Goal: Transaction & Acquisition: Purchase product/service

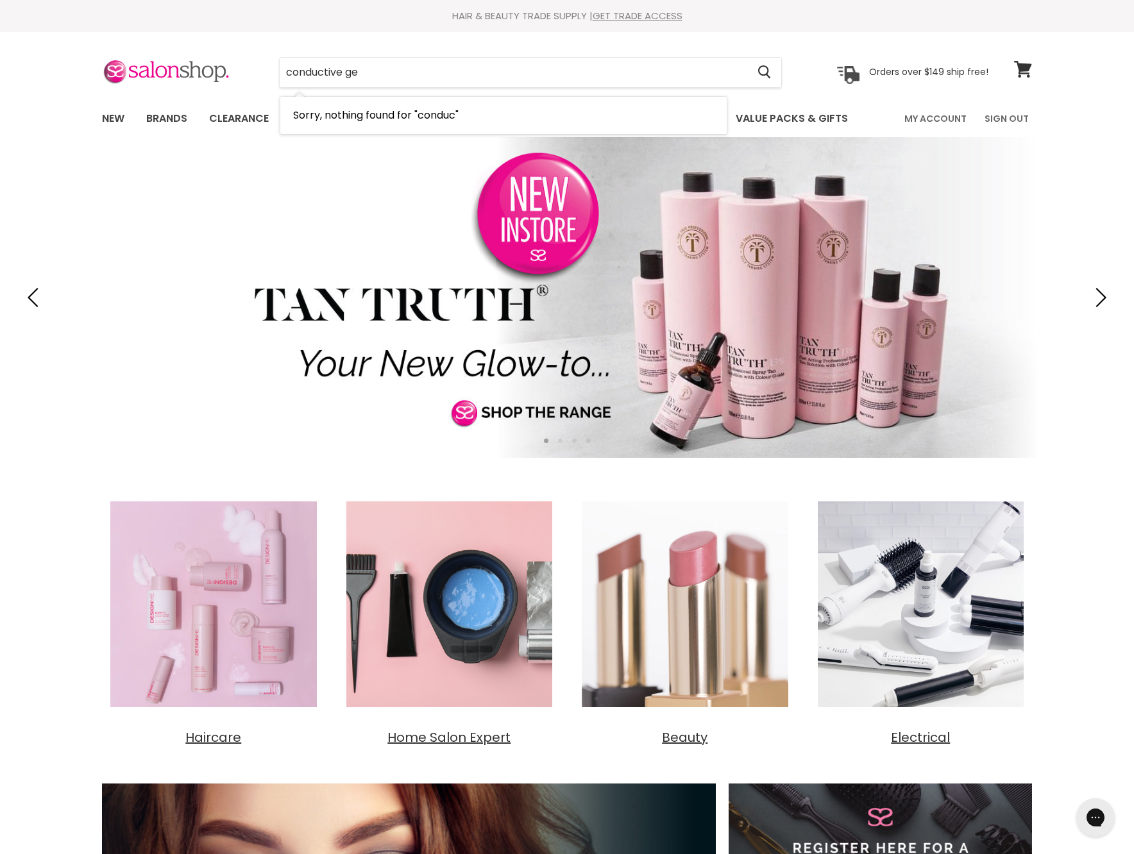
type input "conductive gel"
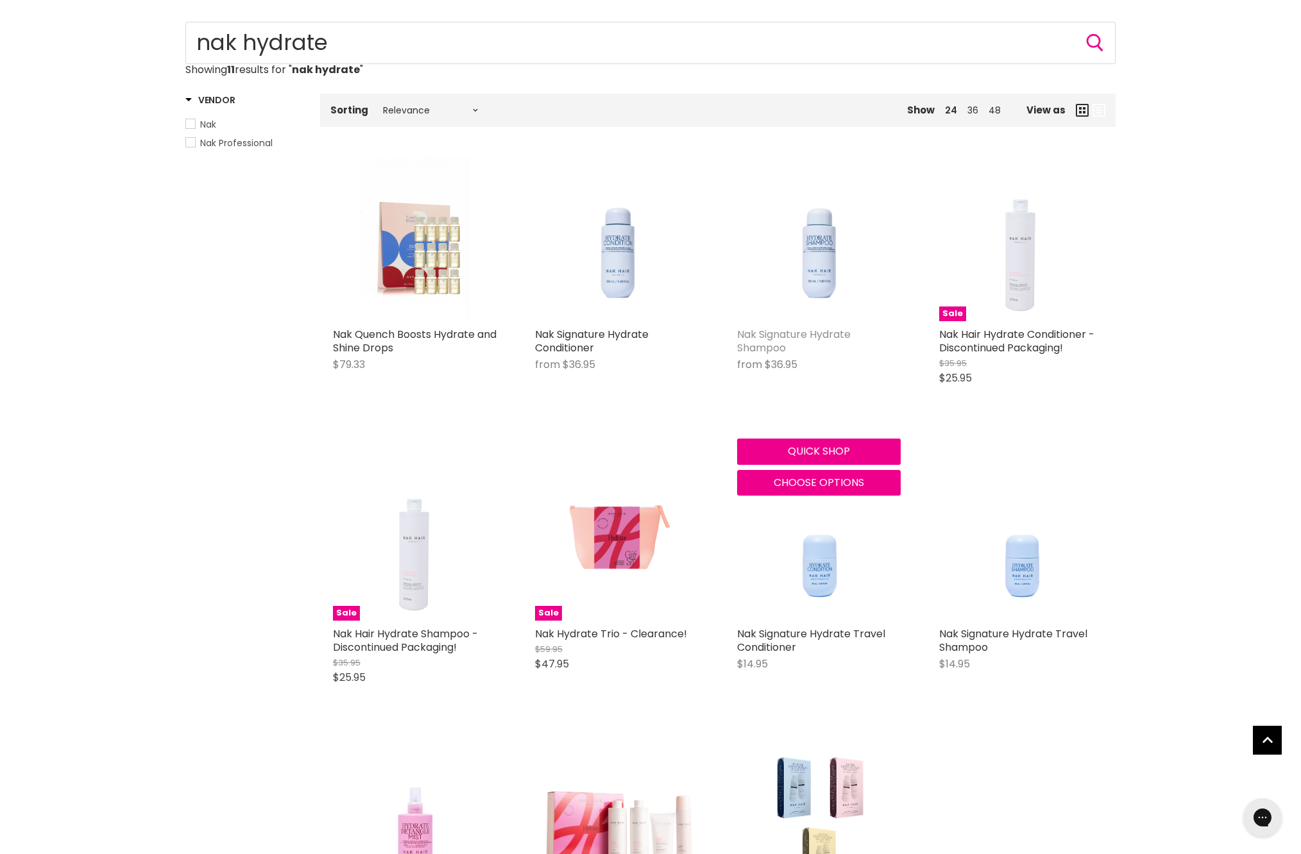
scroll to position [168, 0]
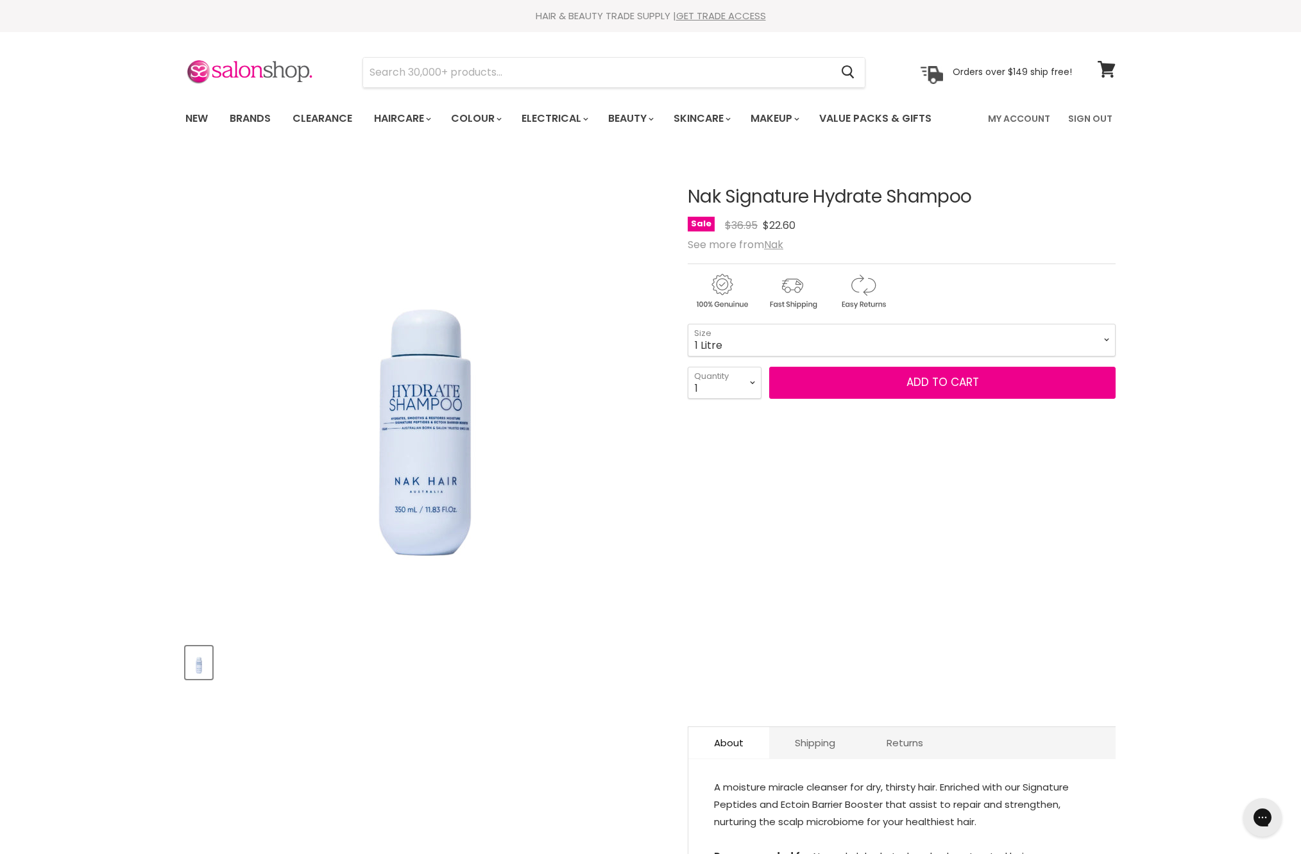
select select "1 Litre"
